Goal: Task Accomplishment & Management: Complete application form

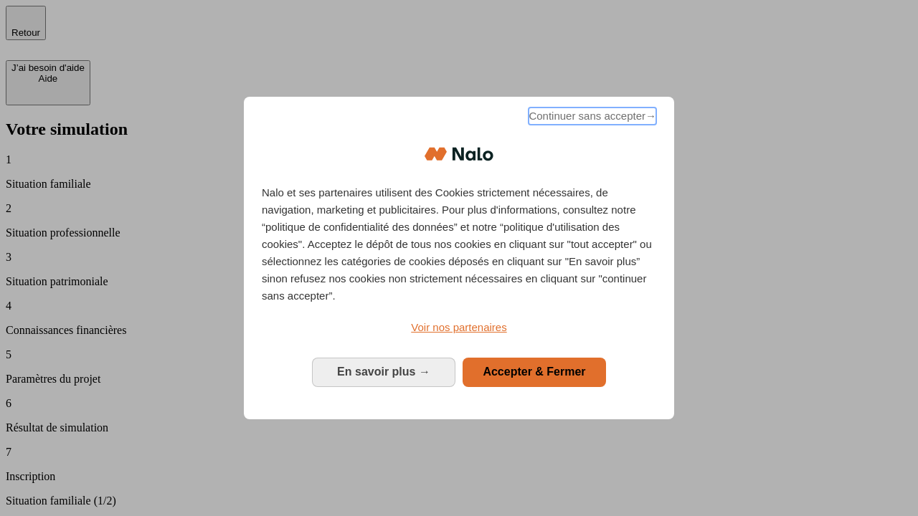
click at [591, 118] on span "Continuer sans accepter →" at bounding box center [592, 116] width 128 height 17
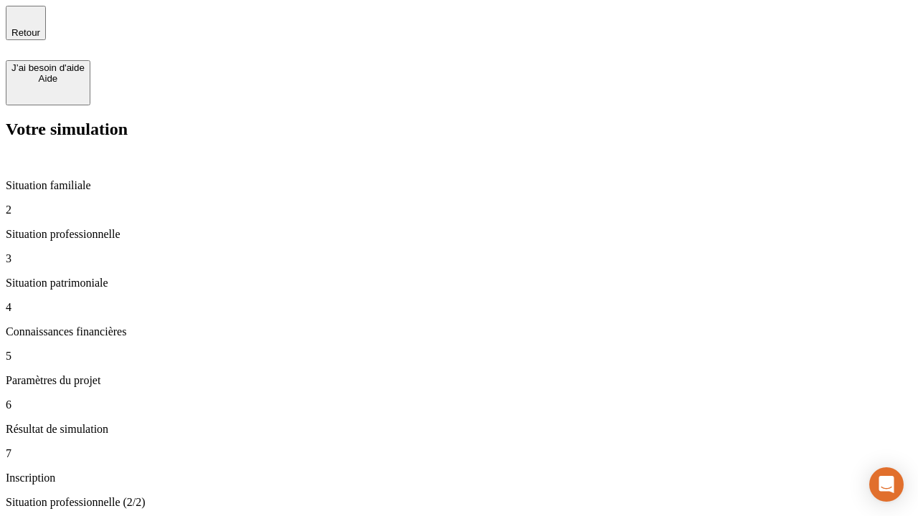
type input "30 000"
type input "0"
type input "1 000"
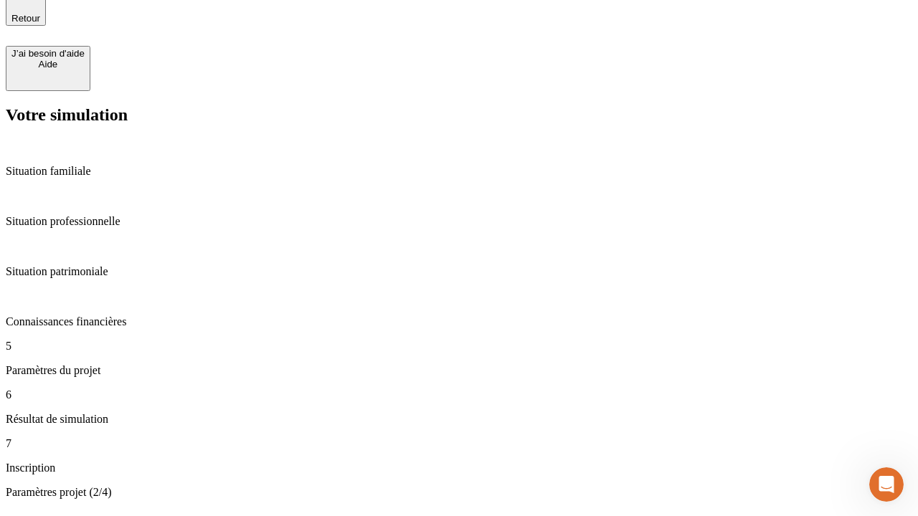
type input "40"
type input "64"
type input "200 000"
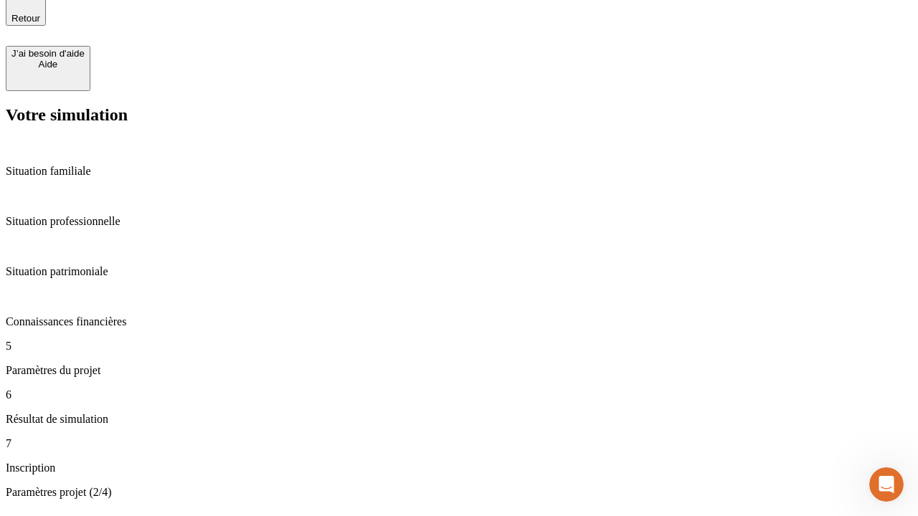
type input "640"
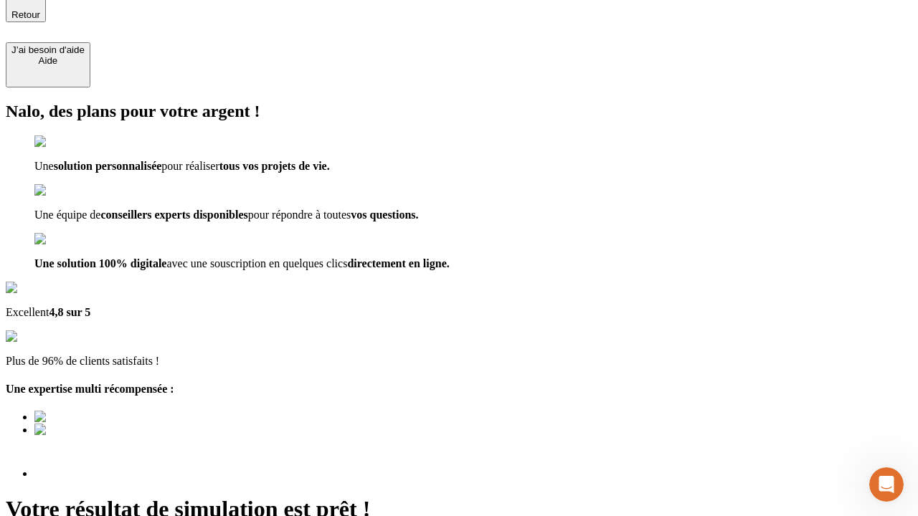
scroll to position [135, 0]
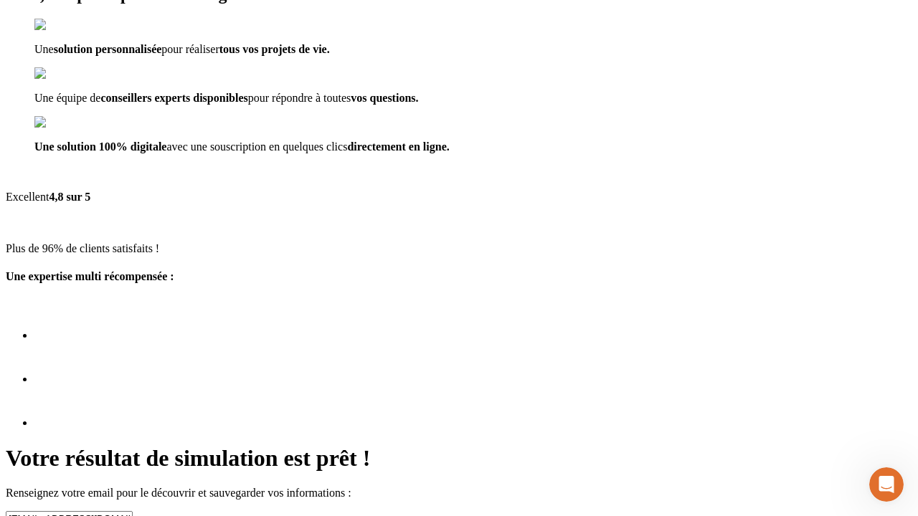
type input "[EMAIL_ADDRESS][DOMAIN_NAME]"
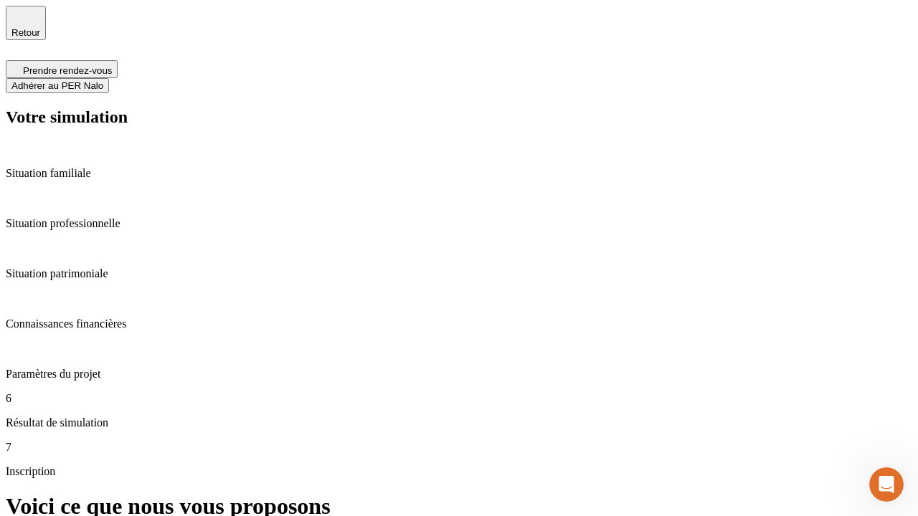
click at [103, 80] on span "Adhérer au PER Nalo" at bounding box center [57, 85] width 92 height 11
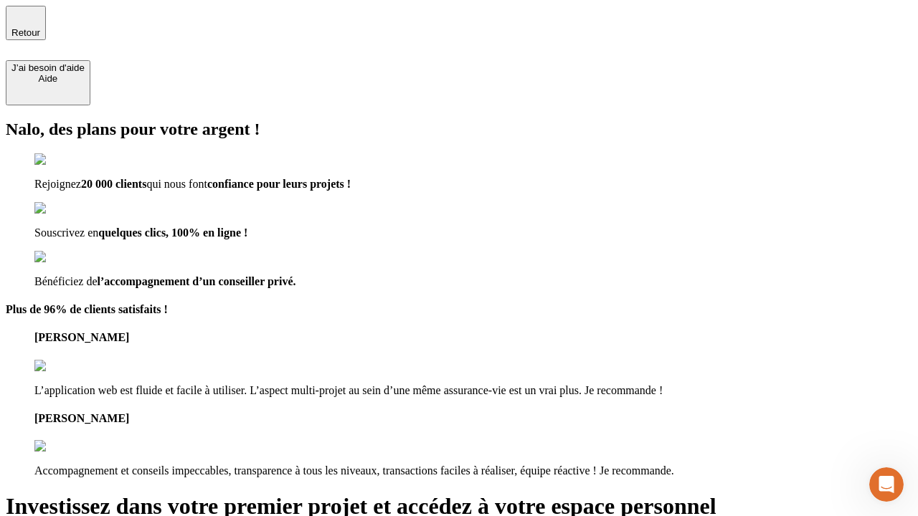
type input "[PERSON_NAME][EMAIL_ADDRESS][DOMAIN_NAME]"
